Goal: Communication & Community: Ask a question

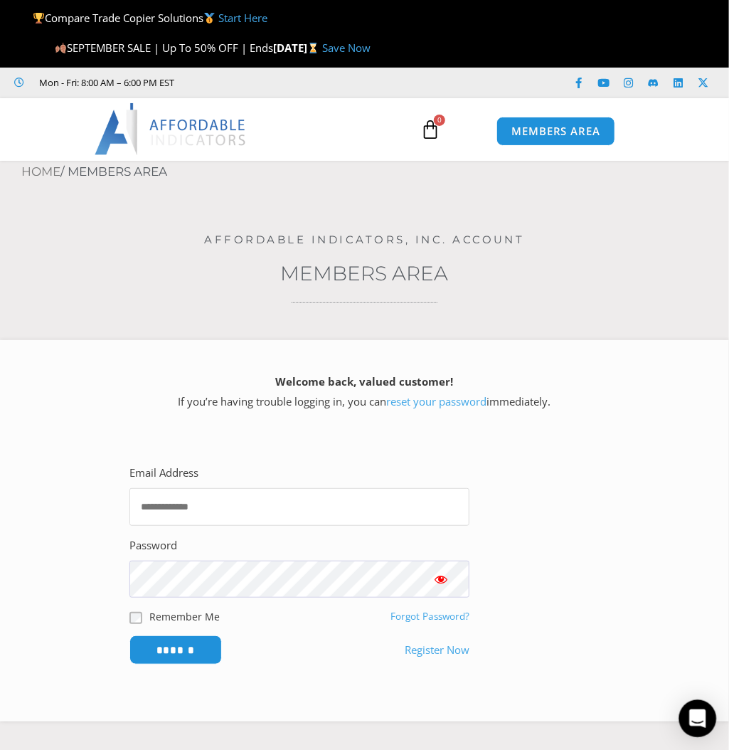
type input "**********"
click at [697, 714] on icon "Open Intercom Messenger" at bounding box center [698, 718] width 16 height 19
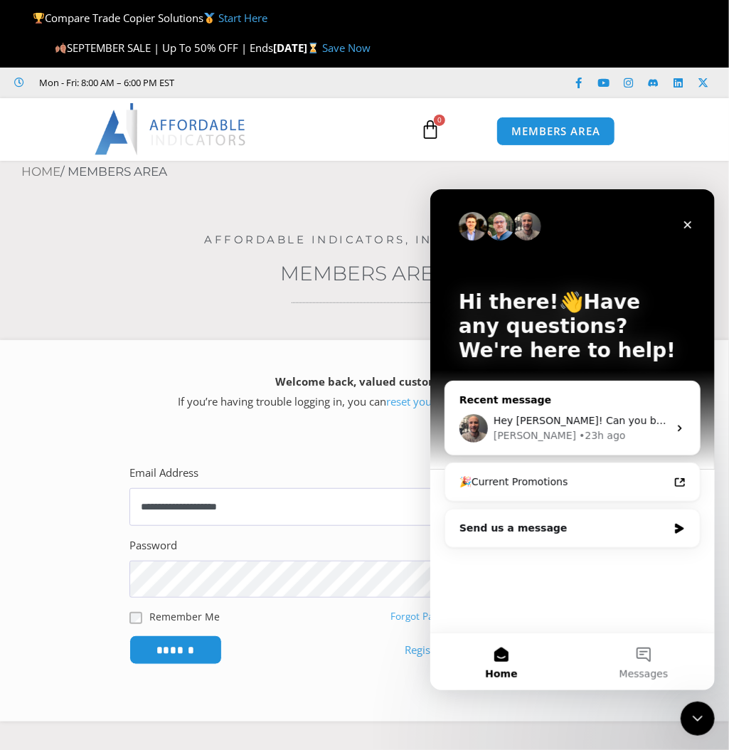
click at [640, 428] on div "[PERSON_NAME] • 23h ago" at bounding box center [580, 435] width 175 height 15
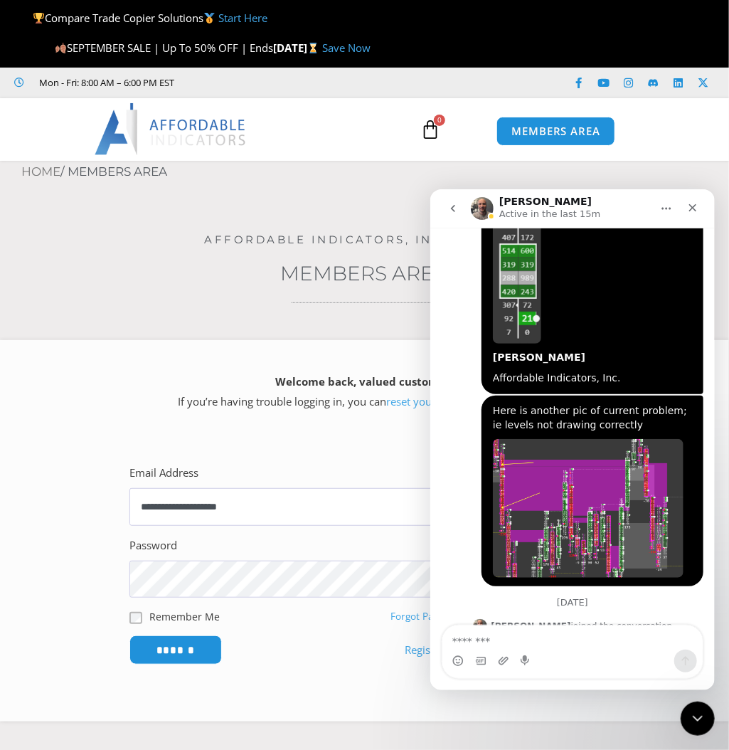
scroll to position [2663, 0]
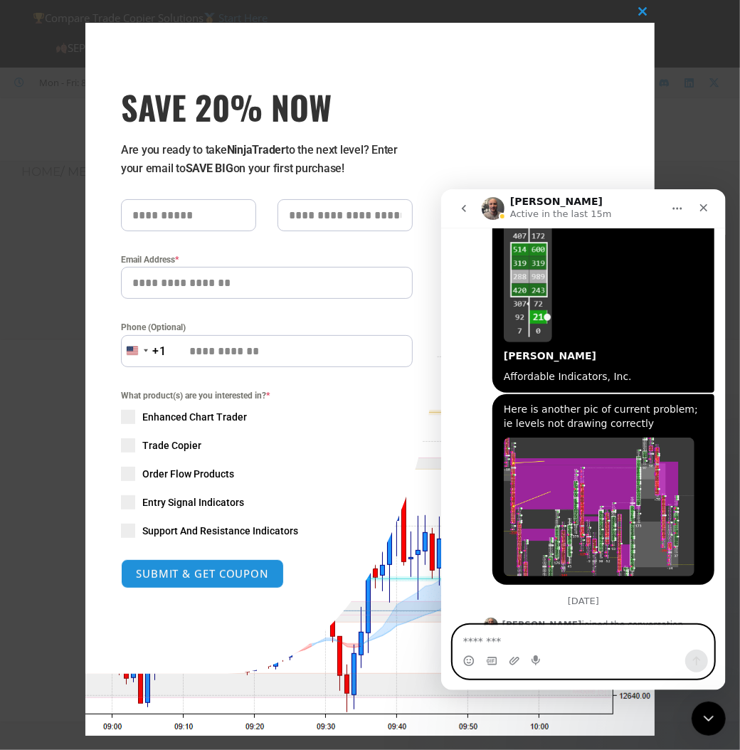
click at [517, 646] on textarea "Message…" at bounding box center [583, 637] width 260 height 24
type textarea "*"
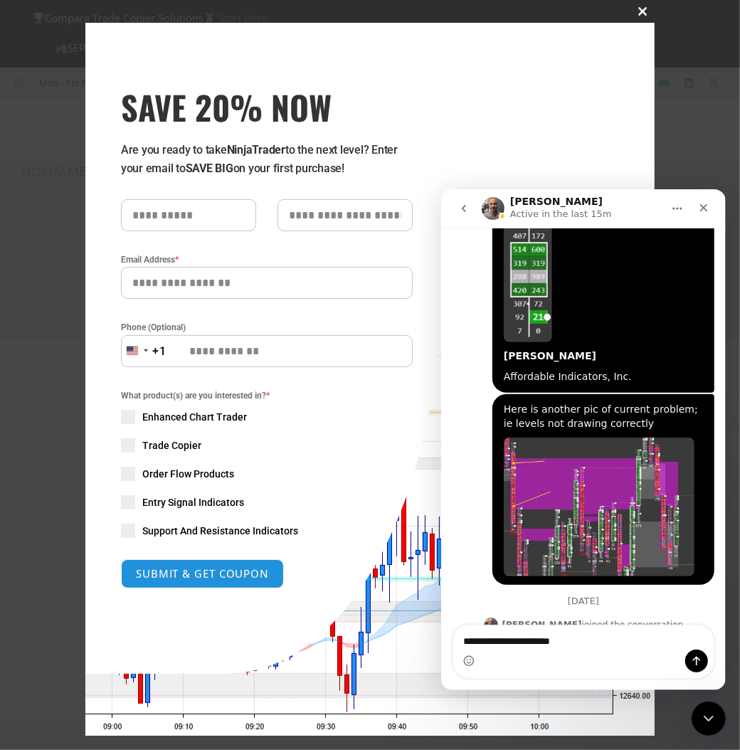
click at [638, 9] on span "SAVE 20% NOW popup" at bounding box center [643, 11] width 23 height 9
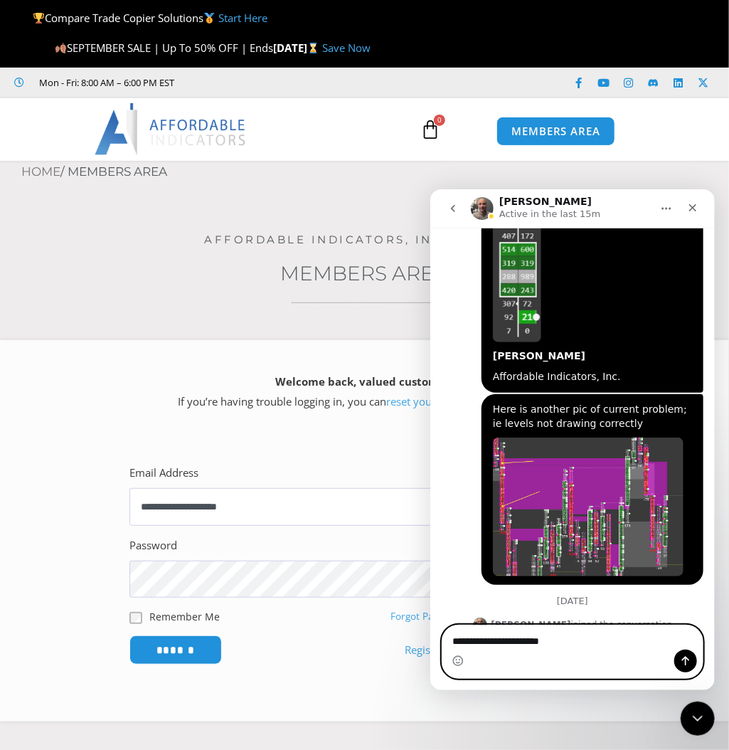
click at [571, 643] on textarea "**********" at bounding box center [572, 637] width 261 height 24
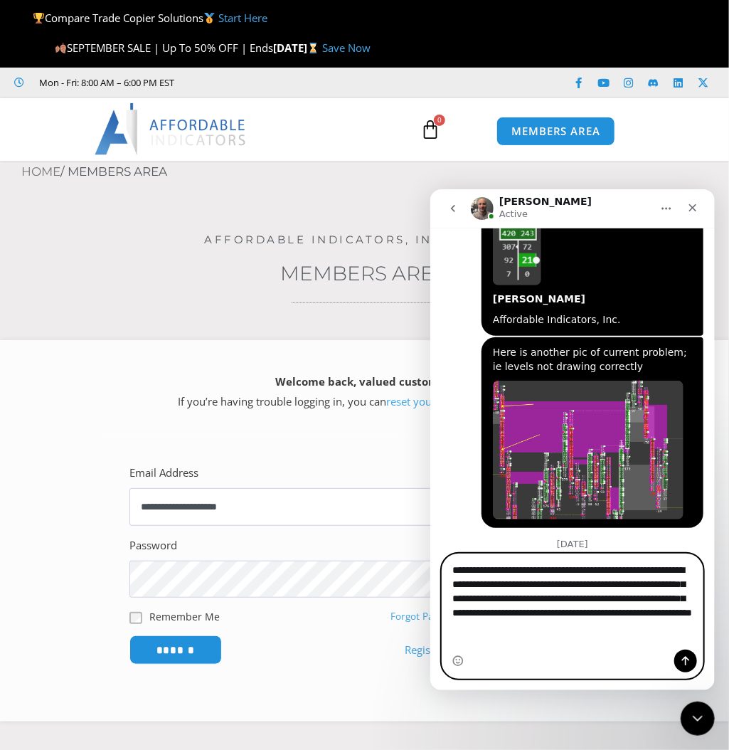
scroll to position [2735, 0]
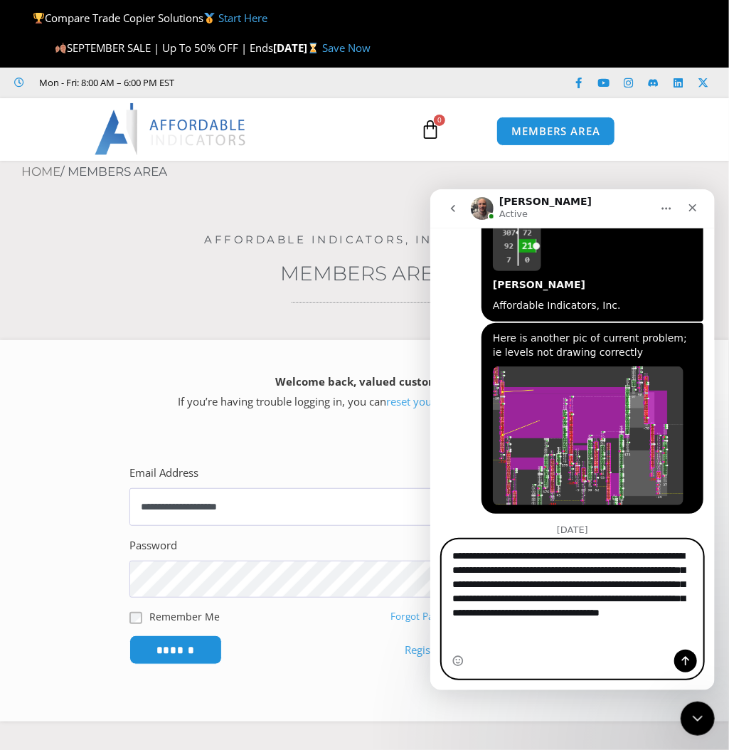
type textarea "**********"
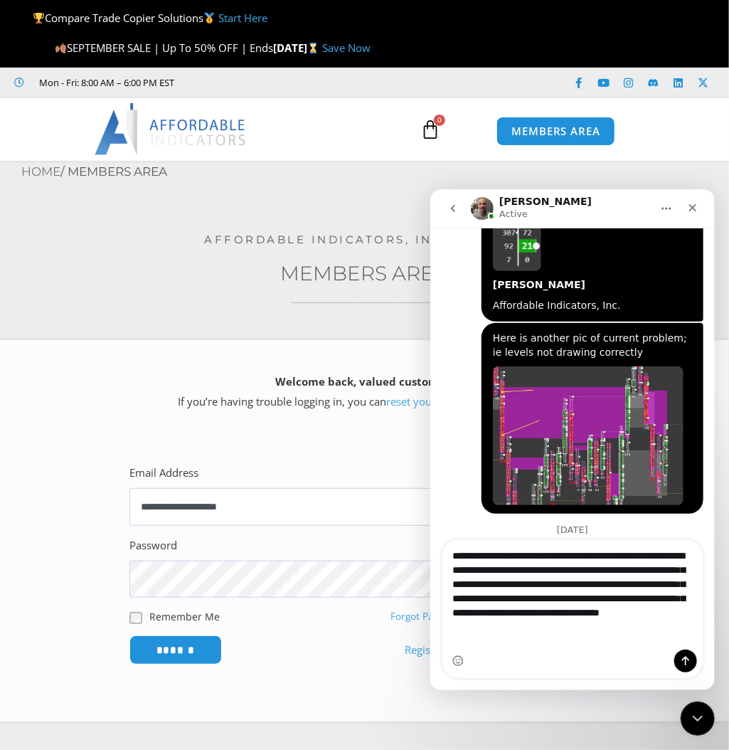
click at [514, 658] on div "Intercom messenger" at bounding box center [572, 660] width 260 height 23
click at [514, 655] on div "Intercom messenger" at bounding box center [572, 660] width 260 height 23
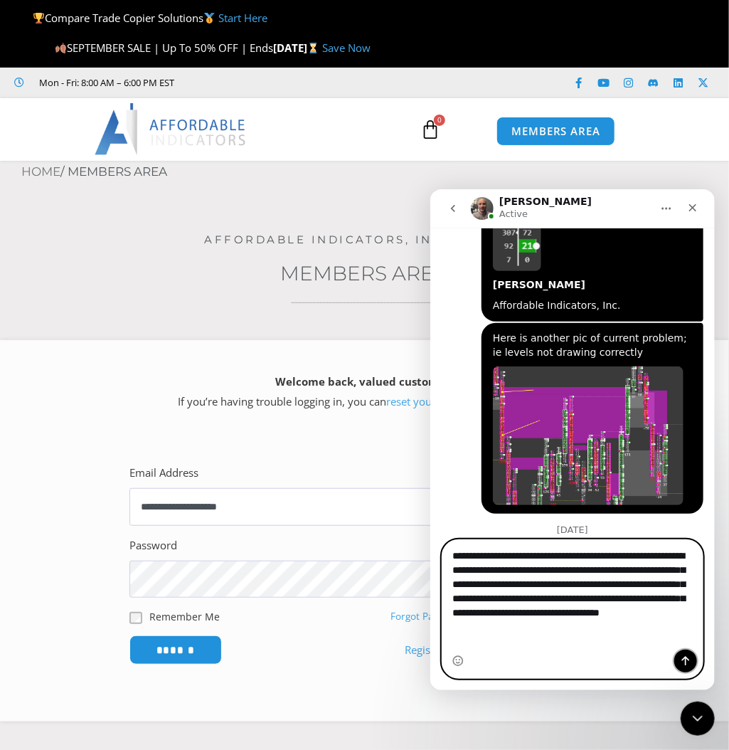
click at [682, 659] on icon "Send a message…" at bounding box center [686, 660] width 8 height 9
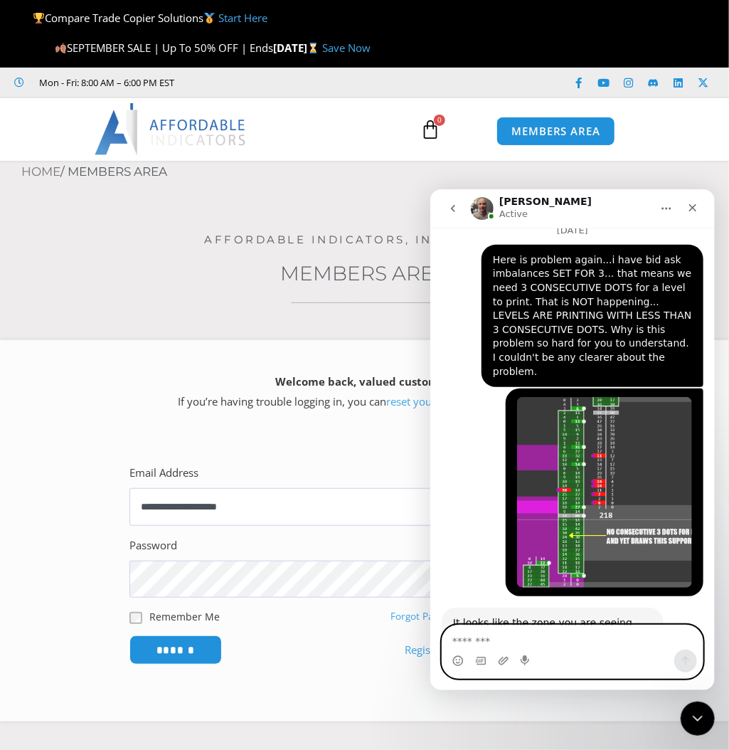
scroll to position [3232, 0]
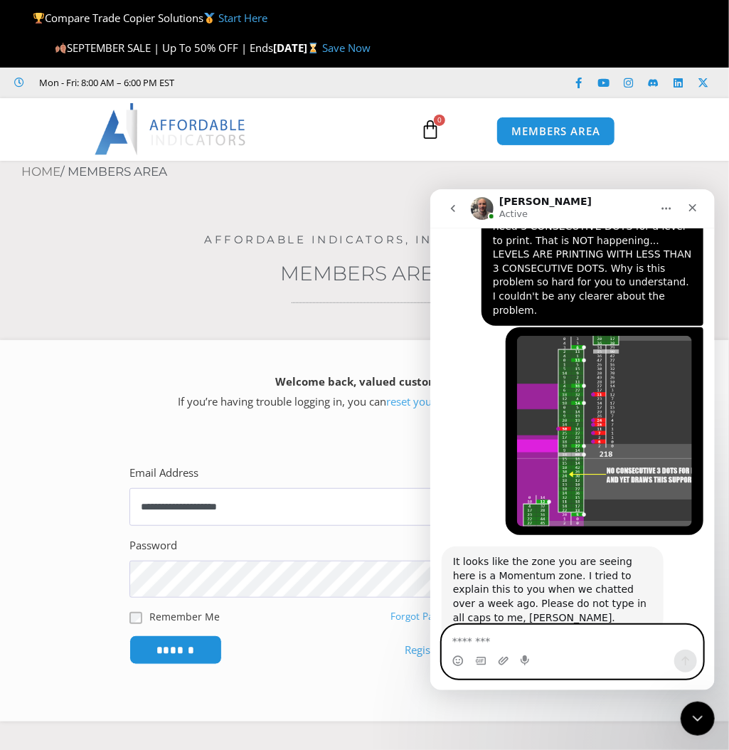
click at [544, 626] on textarea "Message…" at bounding box center [572, 637] width 260 height 24
type textarea "*"
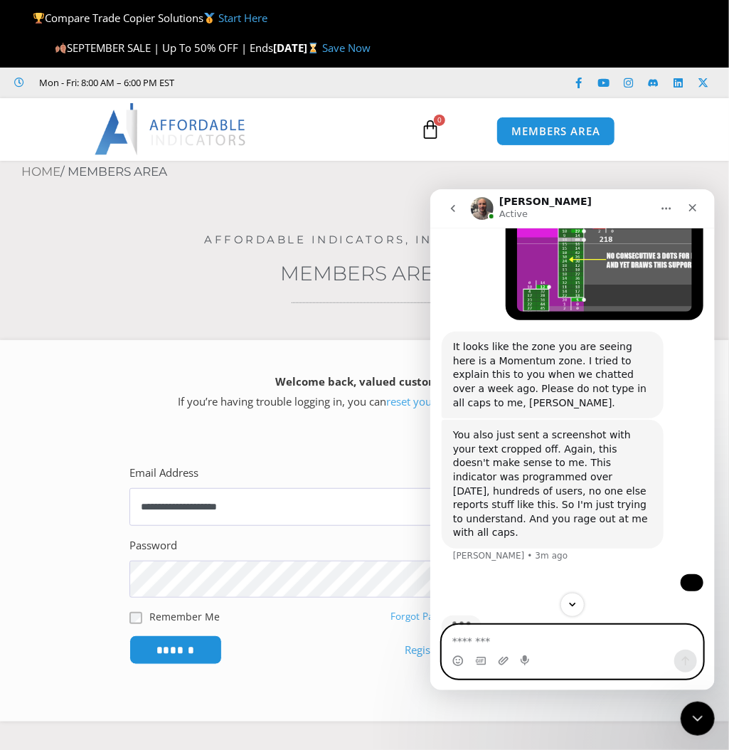
scroll to position [3455, 0]
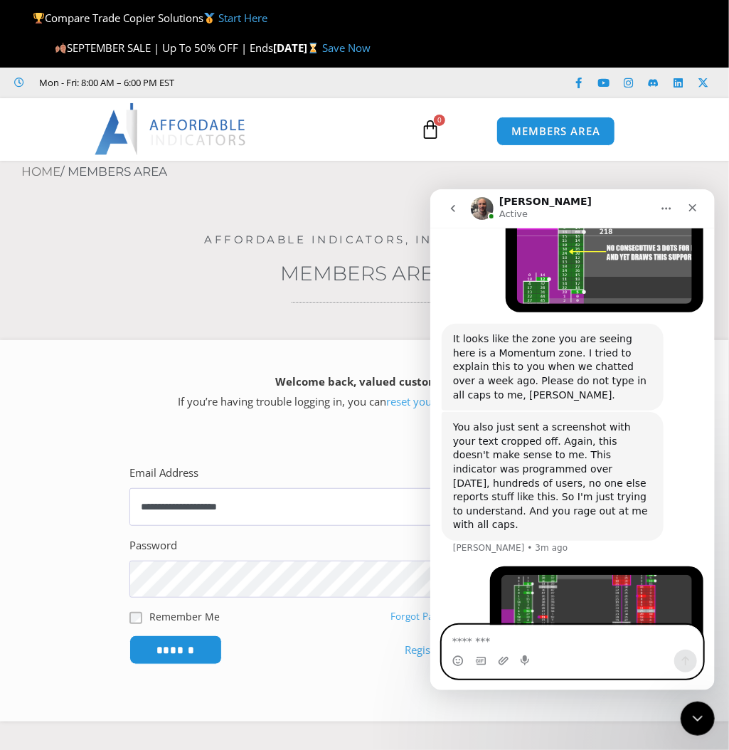
click at [517, 643] on textarea "Message…" at bounding box center [572, 637] width 260 height 24
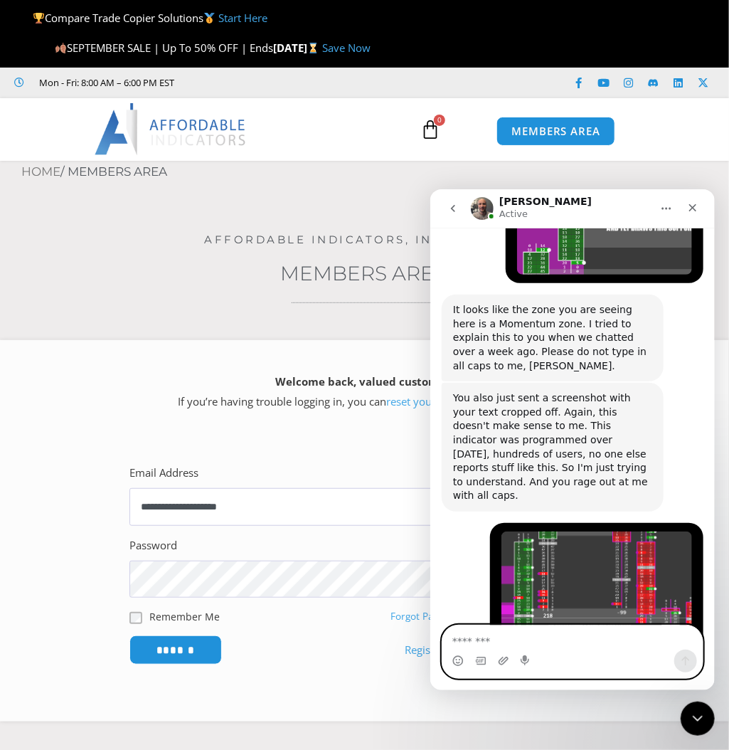
scroll to position [3539, 0]
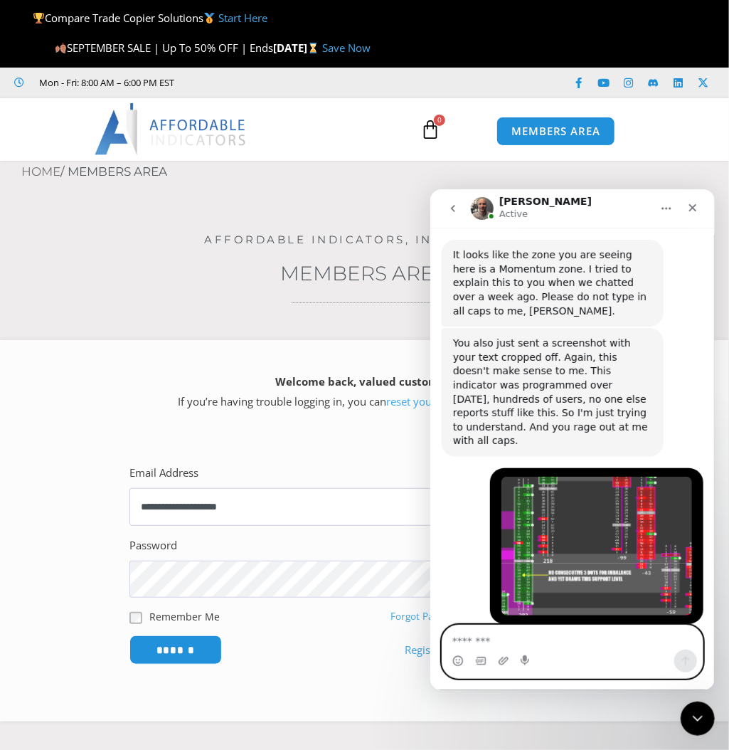
click at [505, 644] on textarea "Message…" at bounding box center [572, 637] width 260 height 24
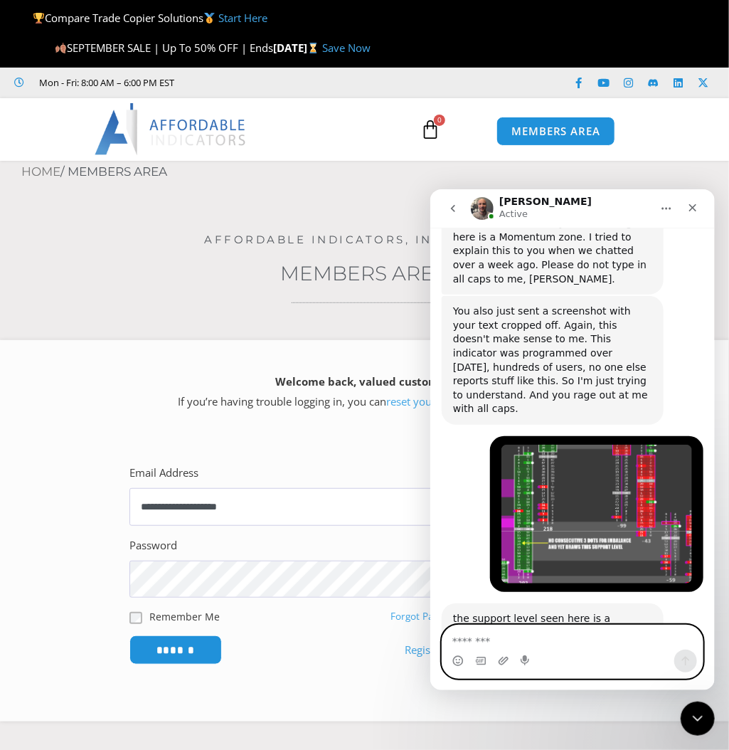
click at [504, 644] on textarea "Message…" at bounding box center [572, 637] width 260 height 24
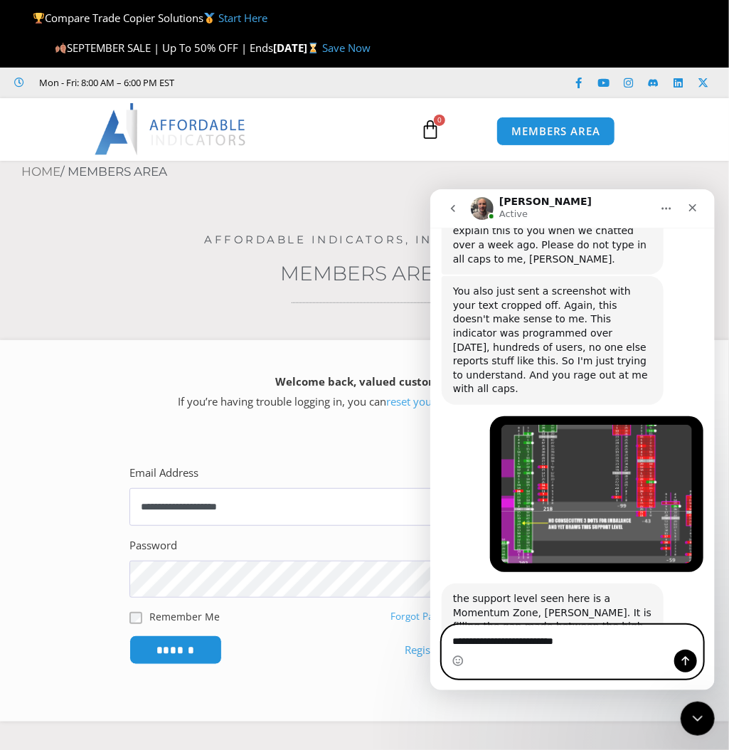
click at [633, 645] on textarea "**********" at bounding box center [572, 637] width 261 height 24
type textarea "*"
